Goal: Navigation & Orientation: Find specific page/section

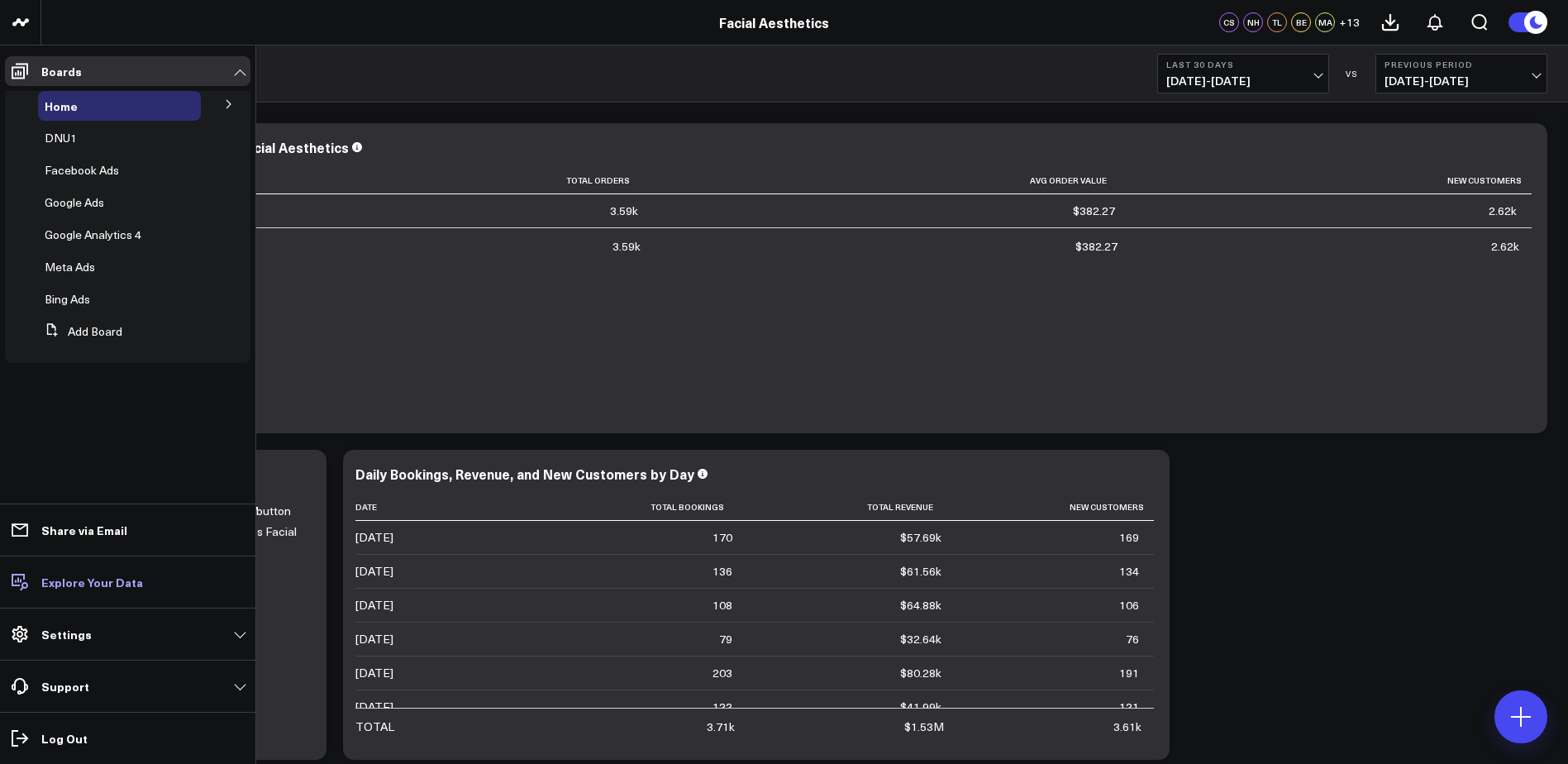
click at [77, 575] on p "Explore Your Data" at bounding box center [91, 581] width 102 height 13
